Goal: Use online tool/utility: Utilize a website feature to perform a specific function

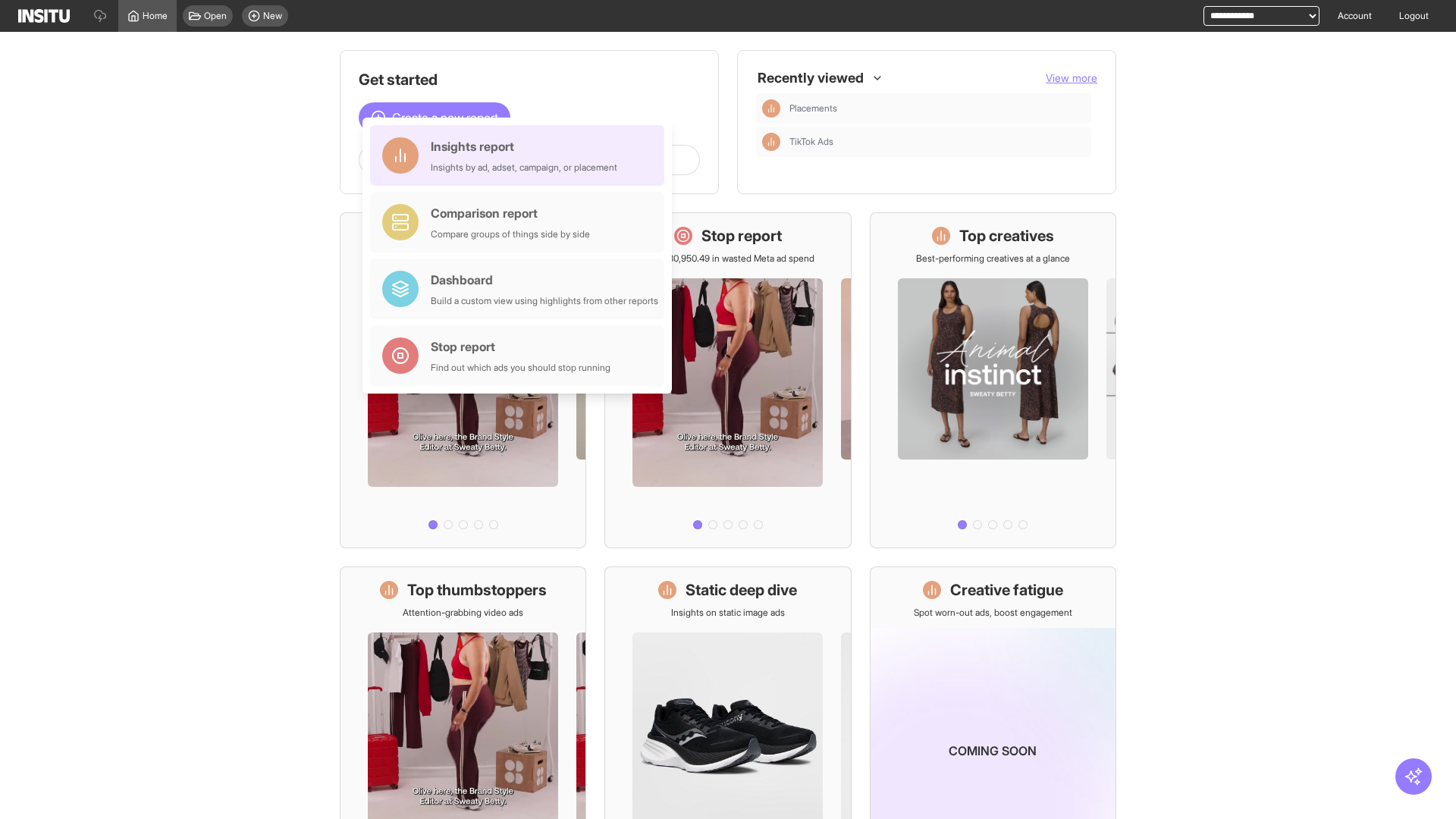
click at [521, 155] on div "Insights report Insights by ad, adset, campaign, or placement" at bounding box center [524, 155] width 186 height 37
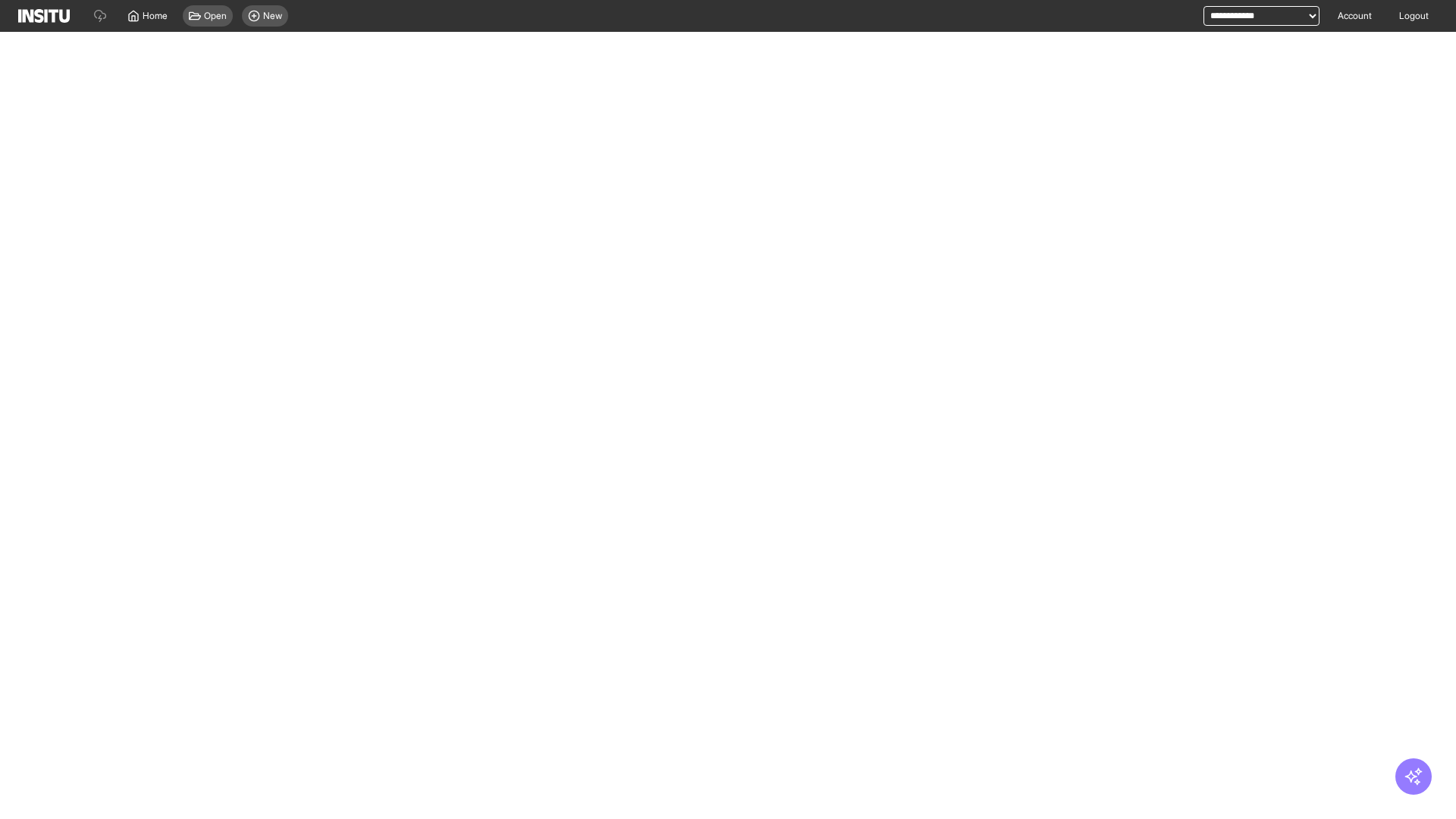
select select "**"
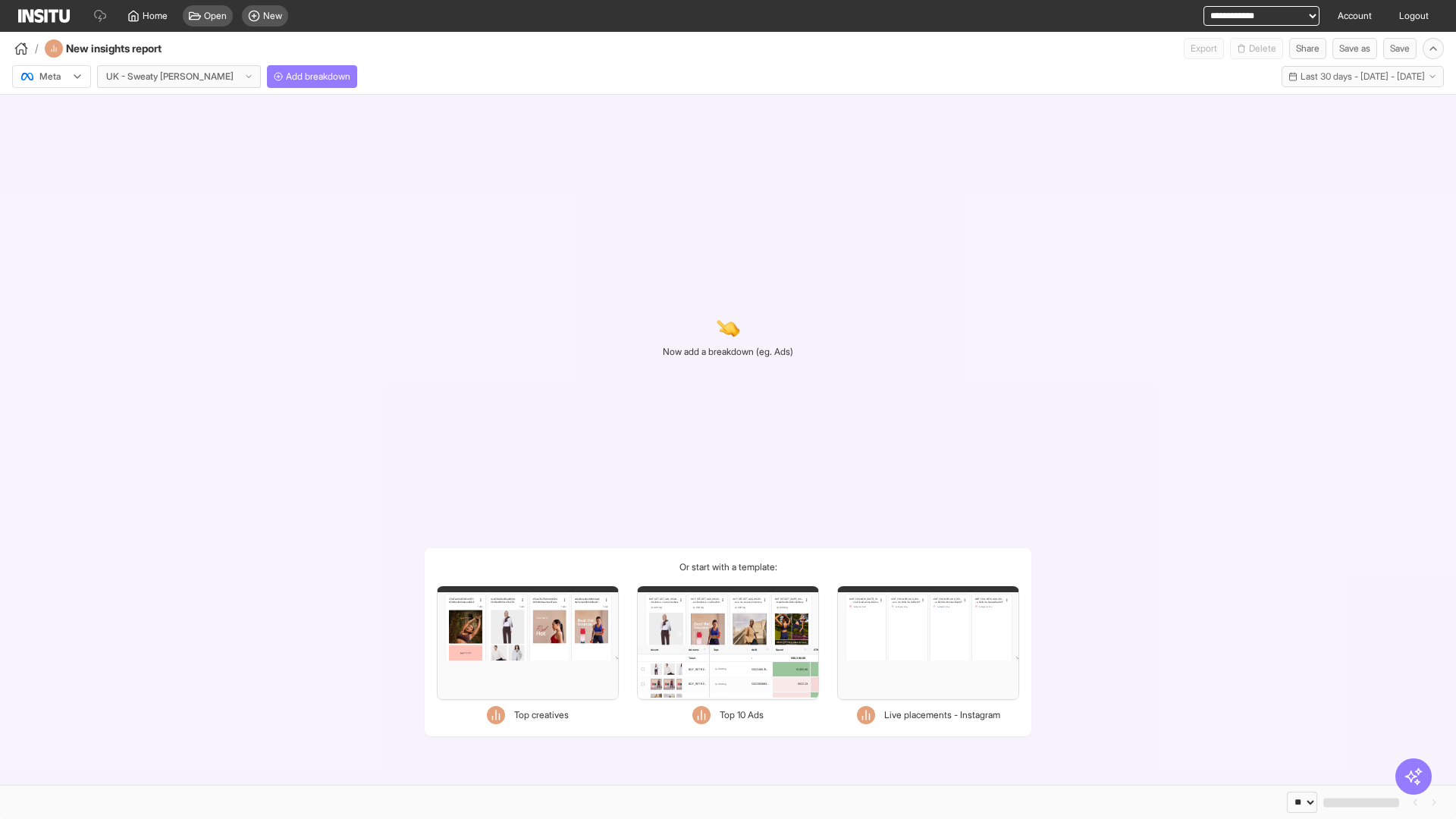
click at [51, 77] on div at bounding box center [41, 76] width 42 height 15
click at [51, 109] on span "Meta" at bounding box center [51, 109] width 20 height 13
click at [286, 77] on span "Add breakdown" at bounding box center [318, 77] width 65 height 12
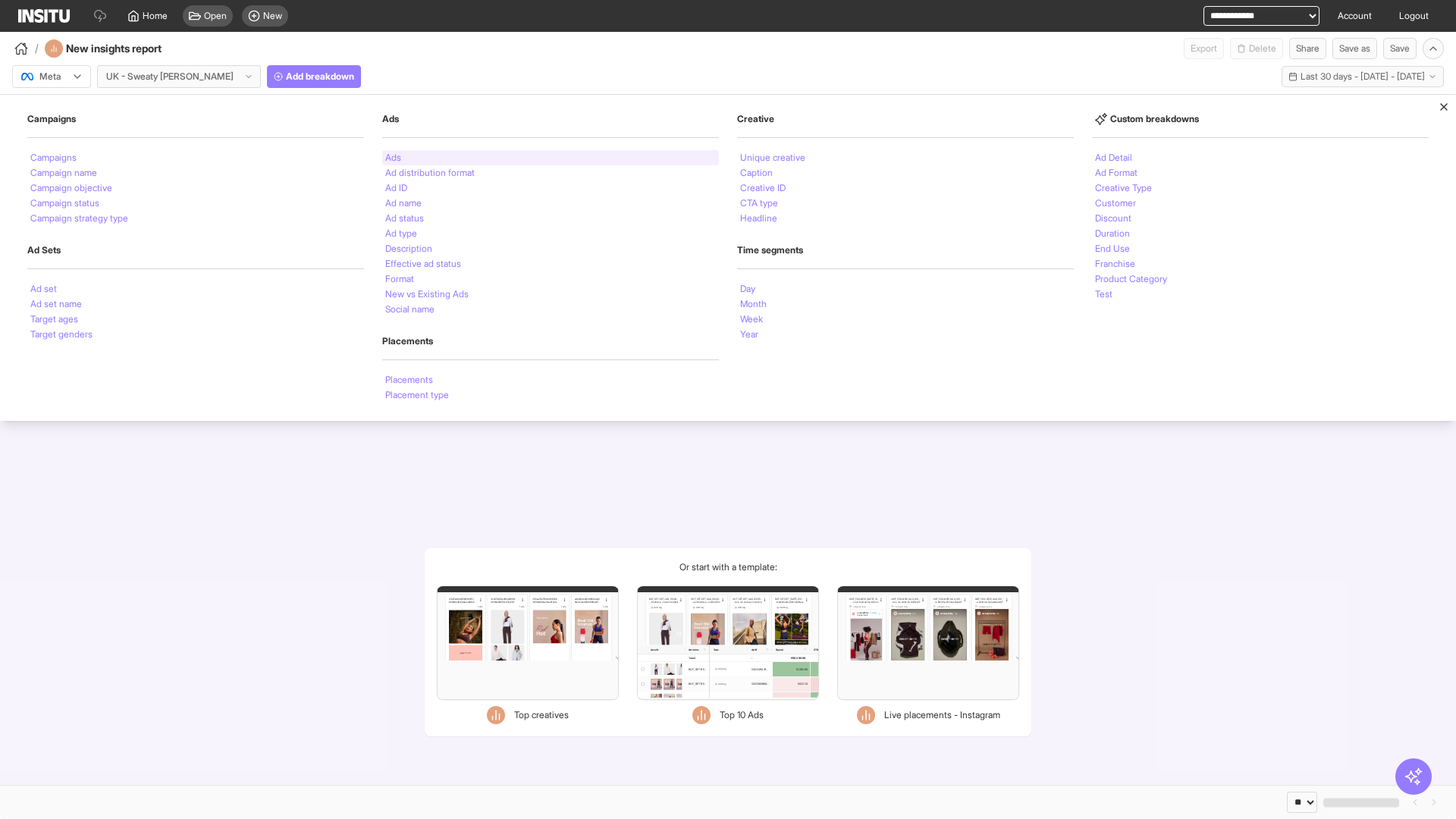
click at [392, 158] on li "Ads" at bounding box center [393, 158] width 16 height 9
